Goal: Book appointment/travel/reservation

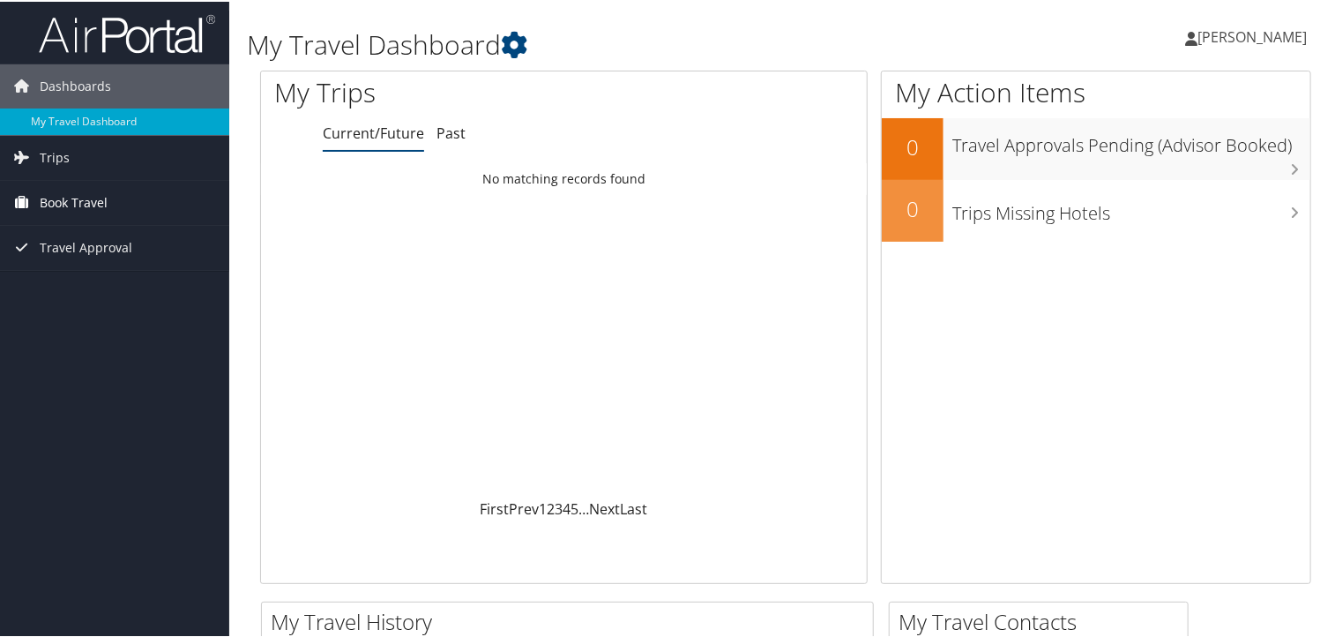
click at [79, 202] on span "Book Travel" at bounding box center [74, 201] width 68 height 44
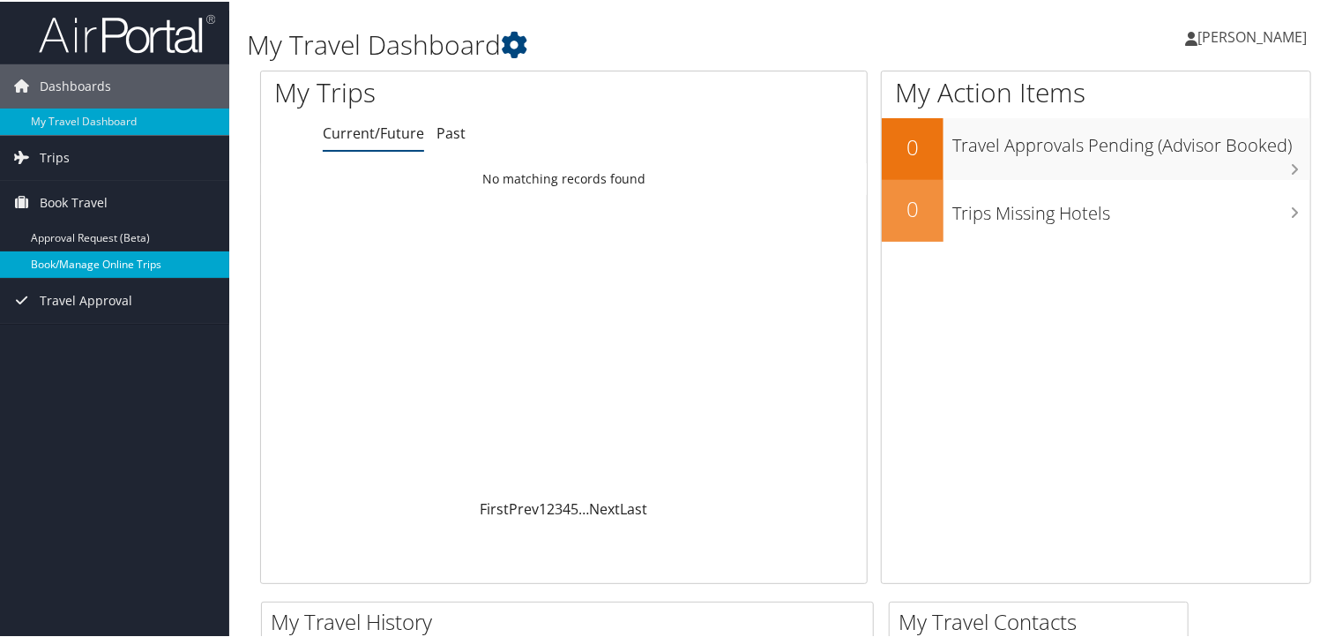
click at [93, 258] on link "Book/Manage Online Trips" at bounding box center [114, 263] width 229 height 26
click at [92, 258] on link "Book/Manage Online Trips" at bounding box center [114, 263] width 229 height 26
